Goal: Communication & Community: Answer question/provide support

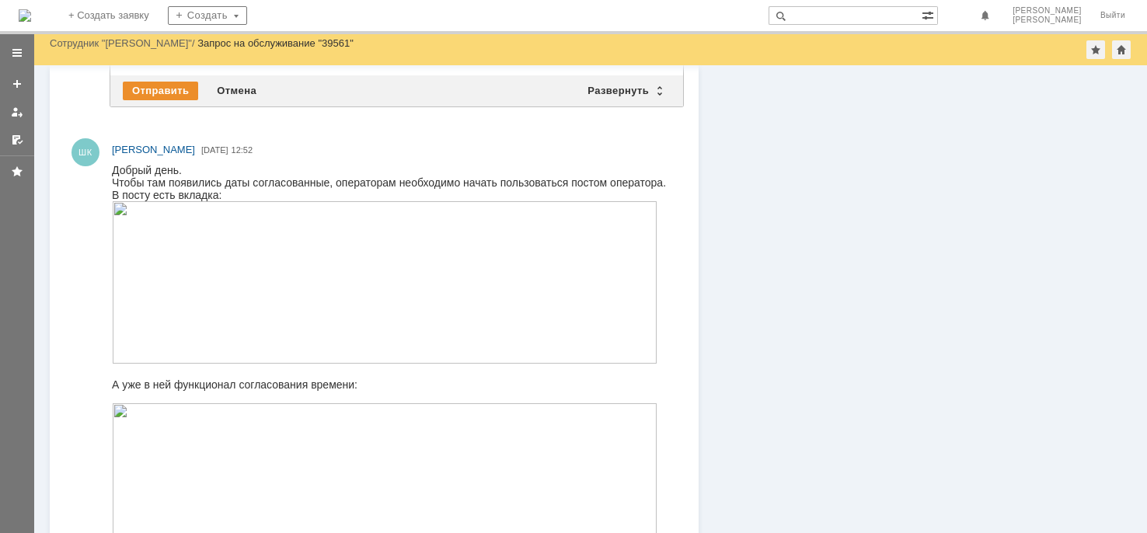
scroll to position [1061, 0]
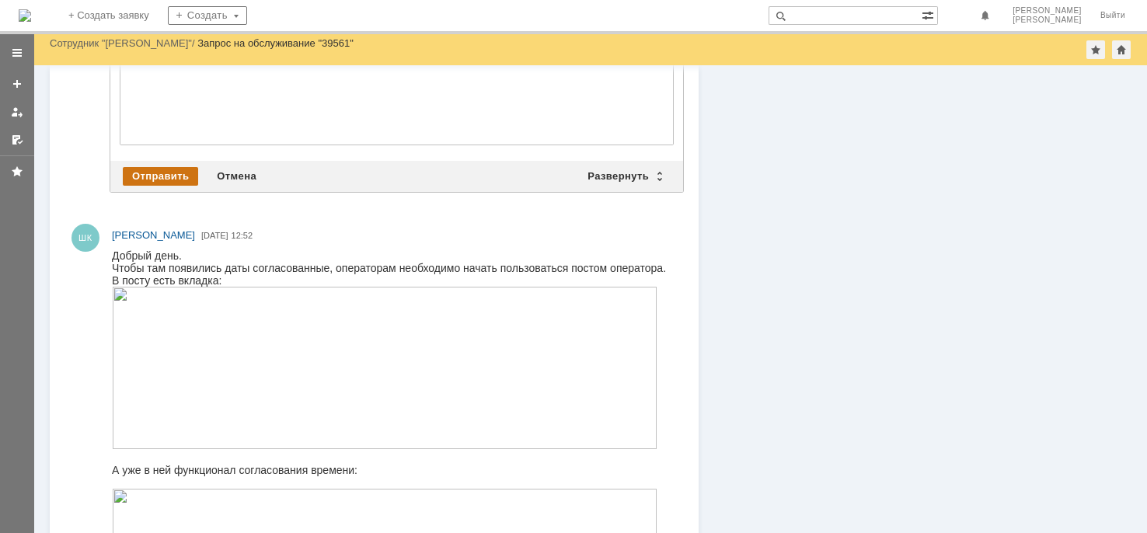
click at [166, 175] on div "Отправить" at bounding box center [160, 176] width 75 height 19
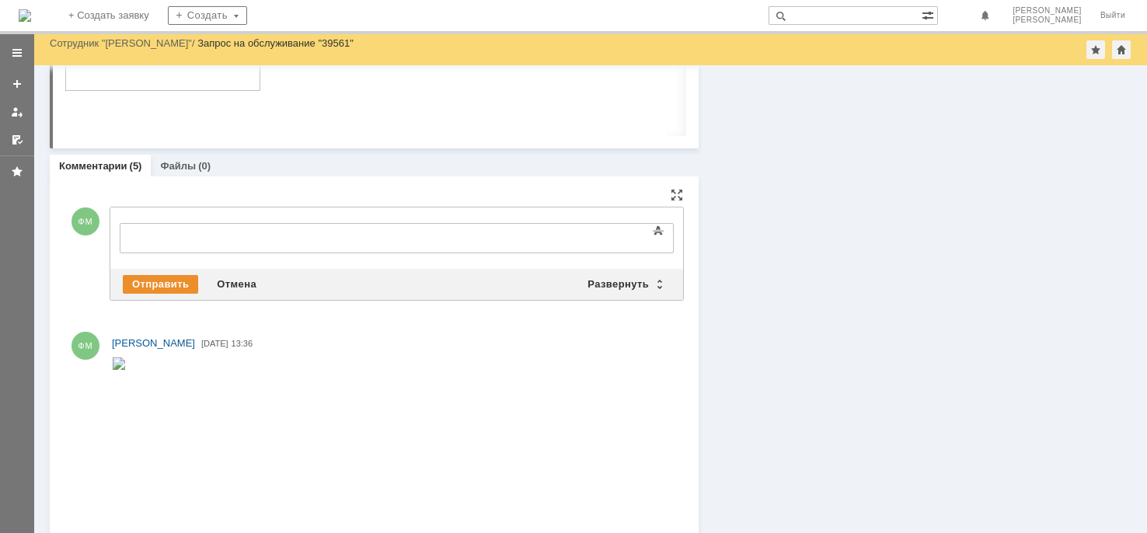
scroll to position [0, 0]
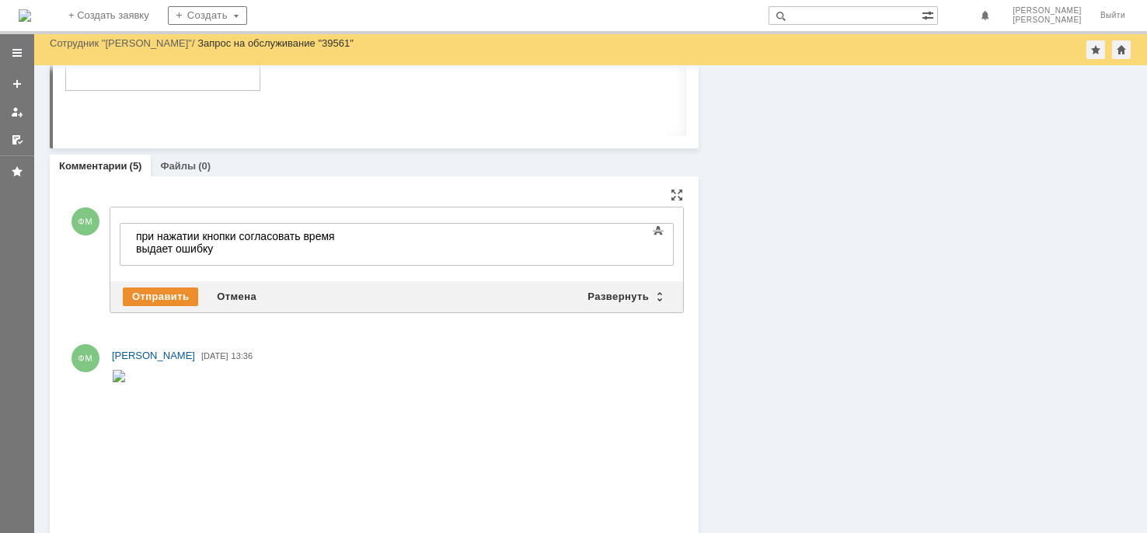
click at [147, 277] on div "Внимание! Основные параметры Текст Жирный Курсив Подчеркнутый Зачеркнутый Нижни…" at bounding box center [396, 244] width 573 height 74
click at [148, 287] on div "Отправить" at bounding box center [160, 296] width 75 height 19
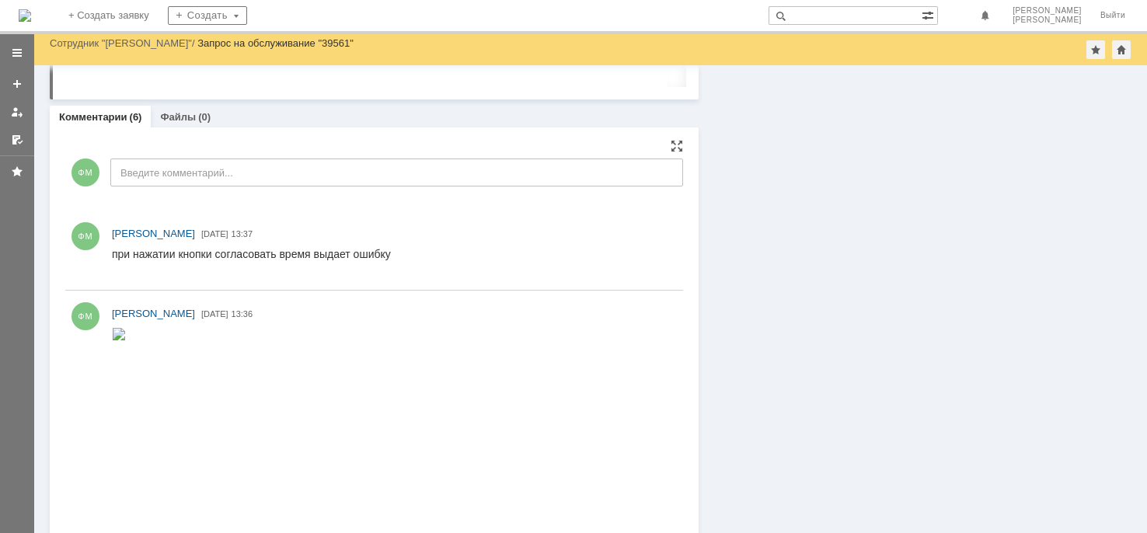
scroll to position [773, 0]
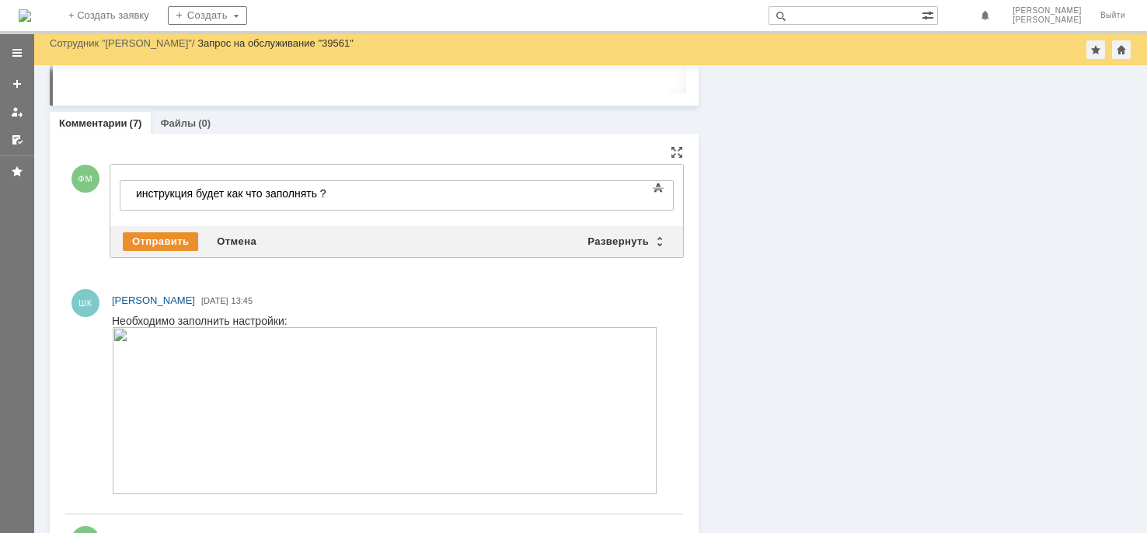
click at [169, 226] on div "Отправить Отмена Развернуть Свернуть" at bounding box center [396, 241] width 573 height 31
click at [168, 239] on div "Отправить" at bounding box center [160, 241] width 75 height 19
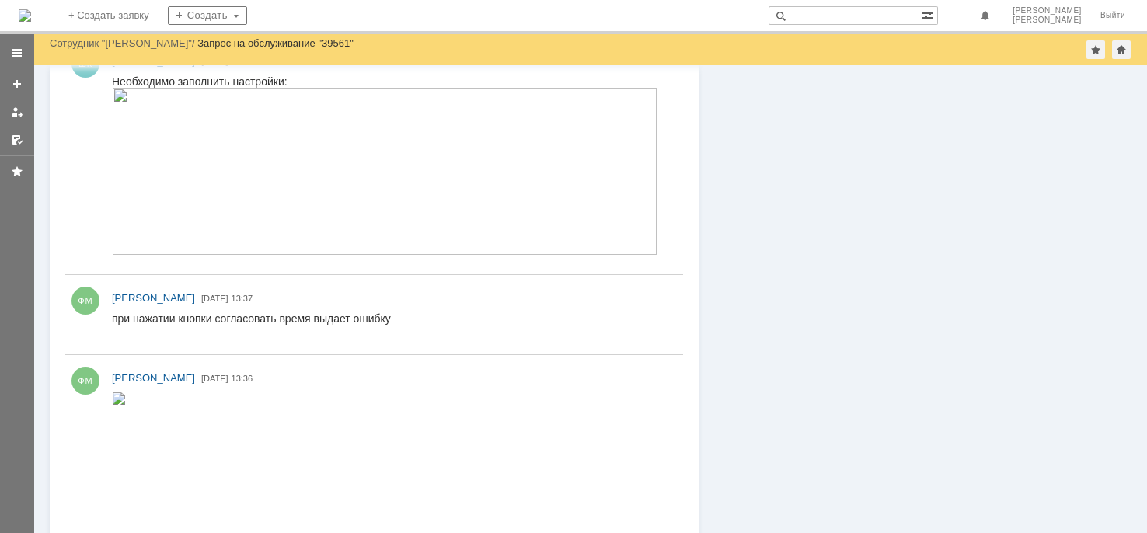
scroll to position [960, 0]
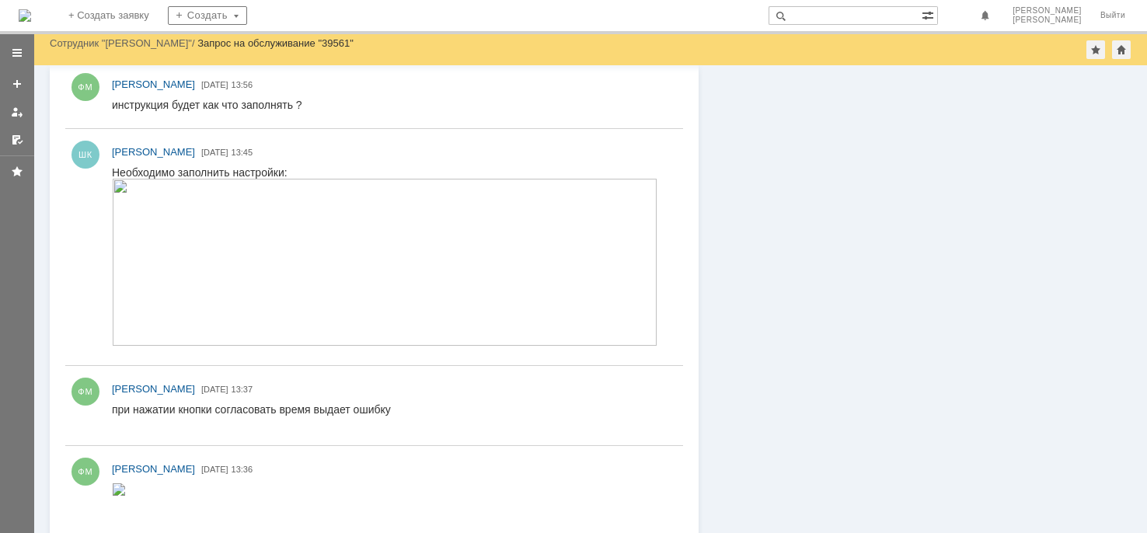
click at [275, 106] on div "инструкция будет как что заполнять ?" at bounding box center [207, 105] width 190 height 12
click at [273, 301] on img at bounding box center [384, 262] width 545 height 167
click at [126, 496] on img at bounding box center [119, 489] width 14 height 12
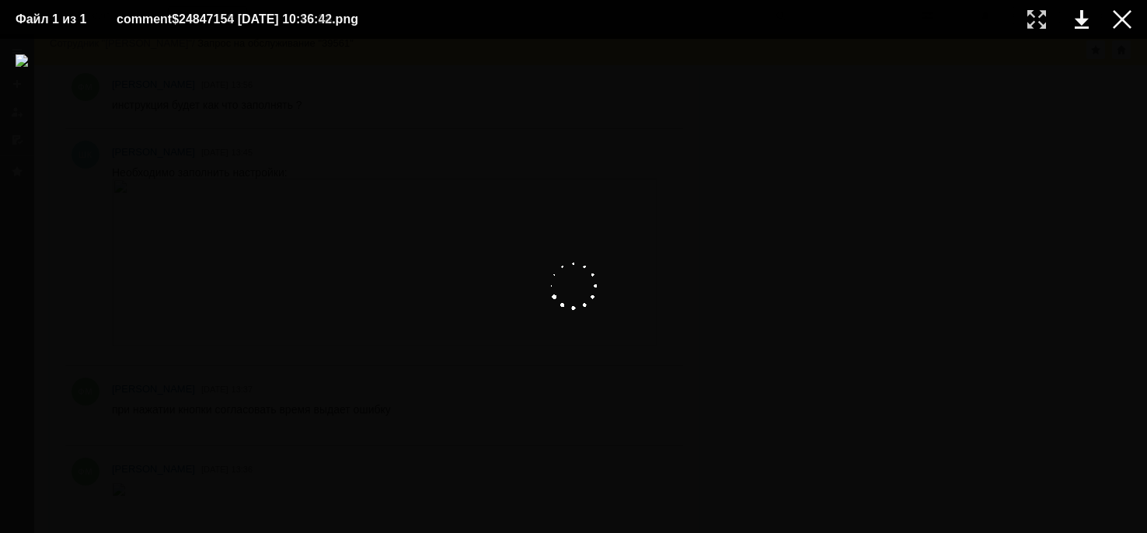
click at [466, 301] on img at bounding box center [574, 285] width 1116 height 463
click at [1116, 16] on div at bounding box center [1122, 19] width 19 height 19
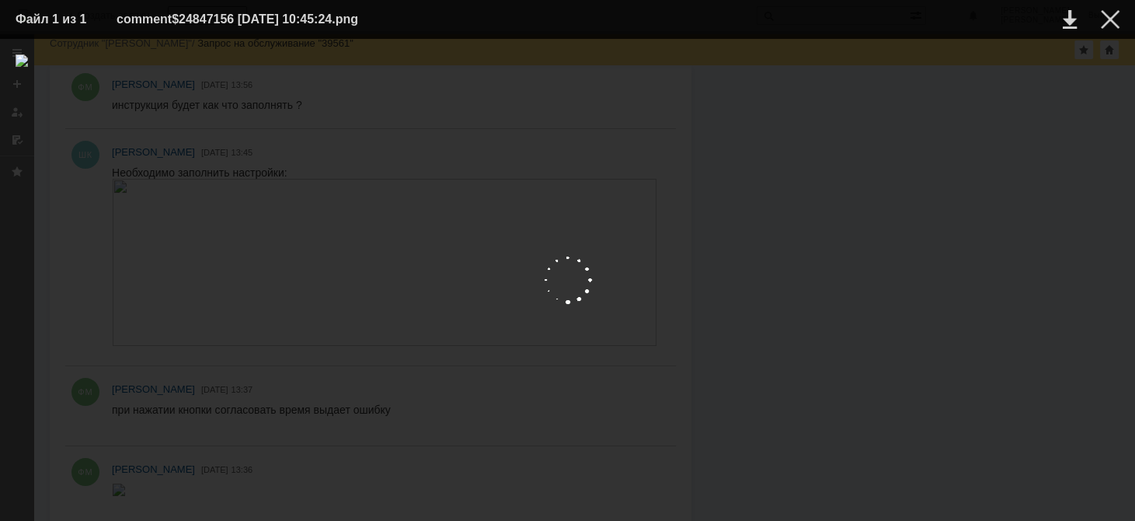
click at [501, 174] on div at bounding box center [568, 279] width 1104 height 451
drag, startPoint x: 1109, startPoint y: 16, endPoint x: 1106, endPoint y: 26, distance: 10.8
click at [1109, 17] on div at bounding box center [1110, 19] width 19 height 19
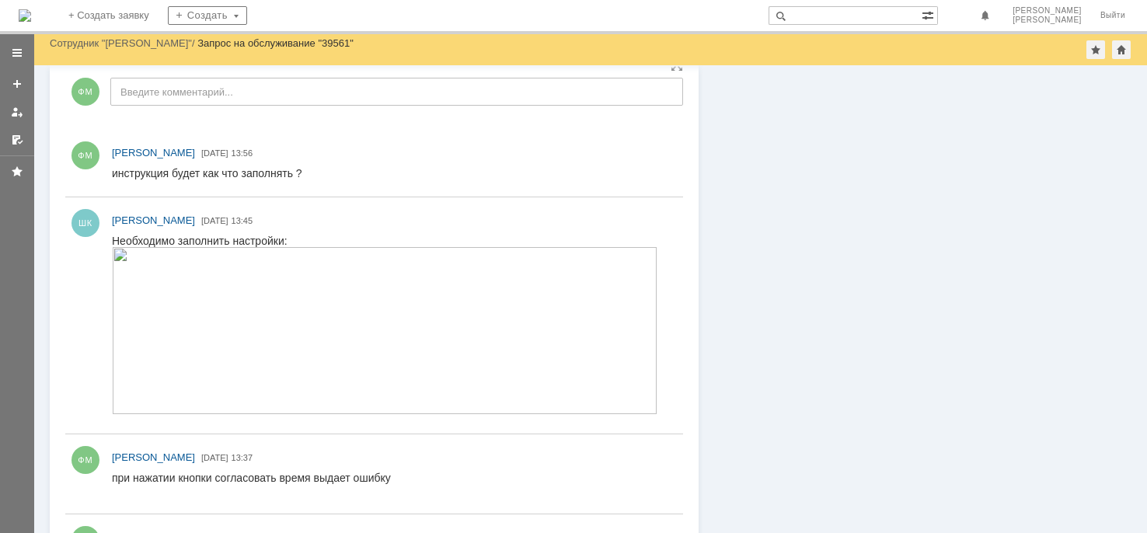
scroll to position [1010, 0]
